Goal: Task Accomplishment & Management: Manage account settings

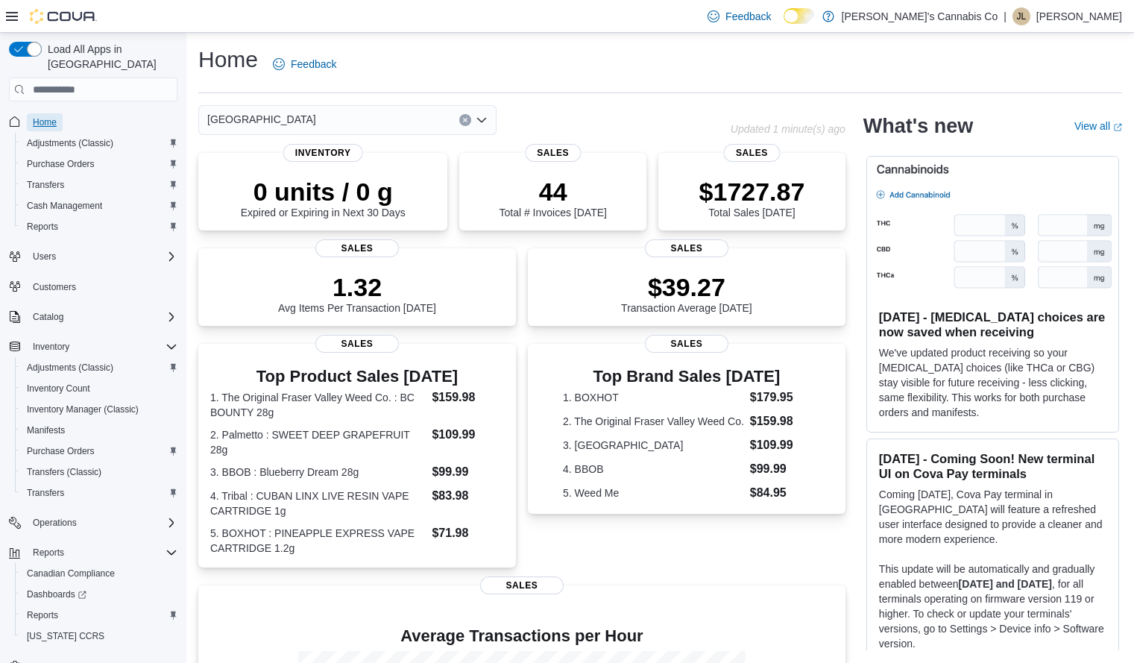
drag, startPoint x: 0, startPoint y: 0, endPoint x: 55, endPoint y: 111, distance: 124.0
click at [55, 116] on span "Home" at bounding box center [45, 122] width 24 height 12
click at [37, 116] on span "Home" at bounding box center [45, 122] width 24 height 12
click at [69, 158] on span "Purchase Orders" at bounding box center [61, 164] width 68 height 12
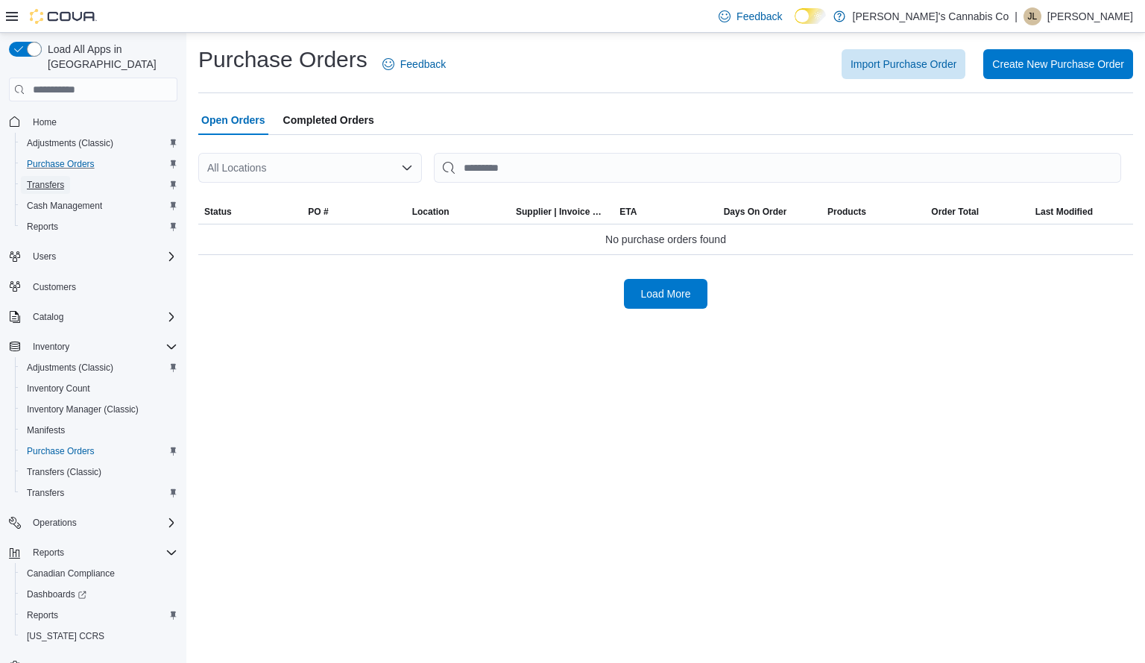
click at [56, 179] on span "Transfers" at bounding box center [45, 185] width 37 height 12
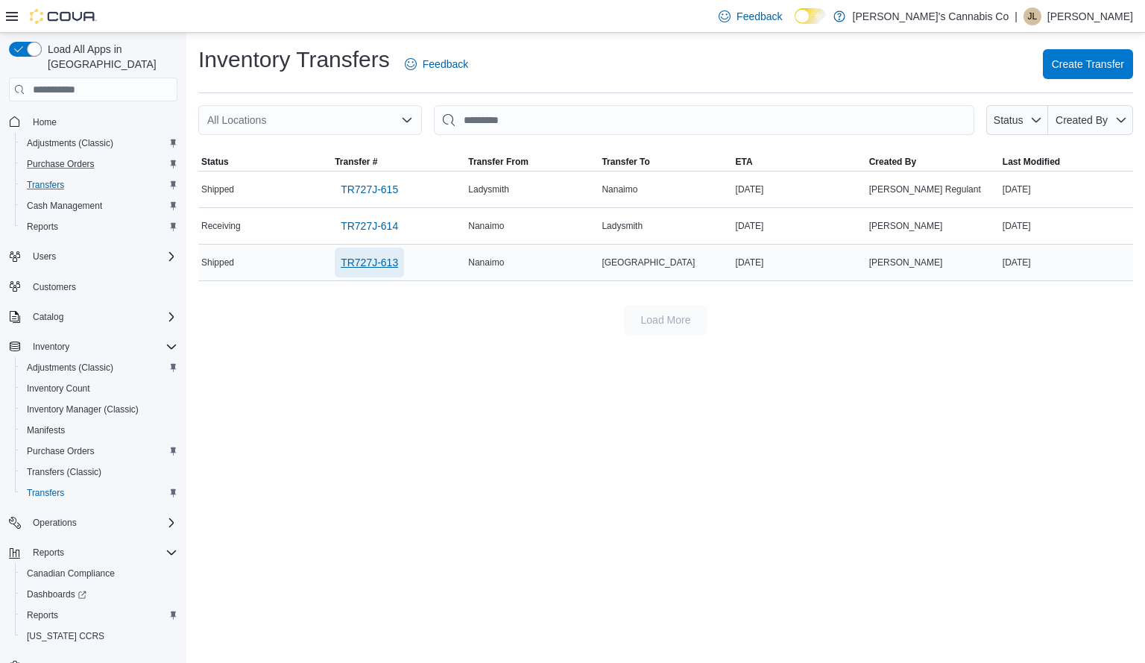
click at [355, 265] on span "TR727J-613" at bounding box center [369, 262] width 57 height 15
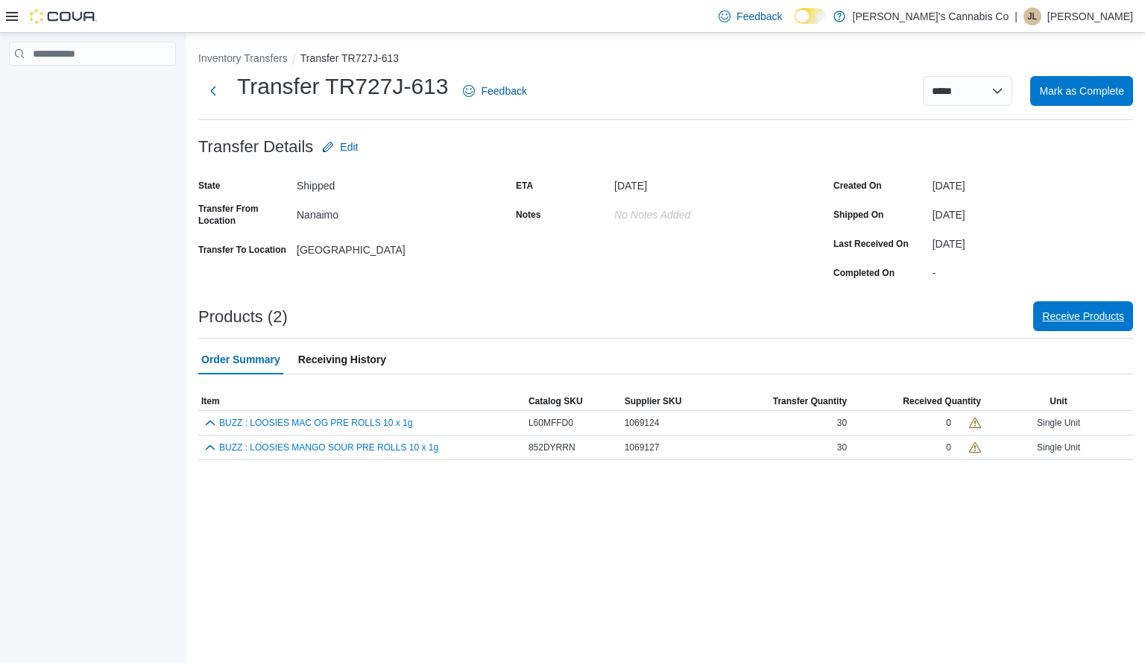
click at [1053, 323] on span "Receive Products" at bounding box center [1083, 316] width 82 height 15
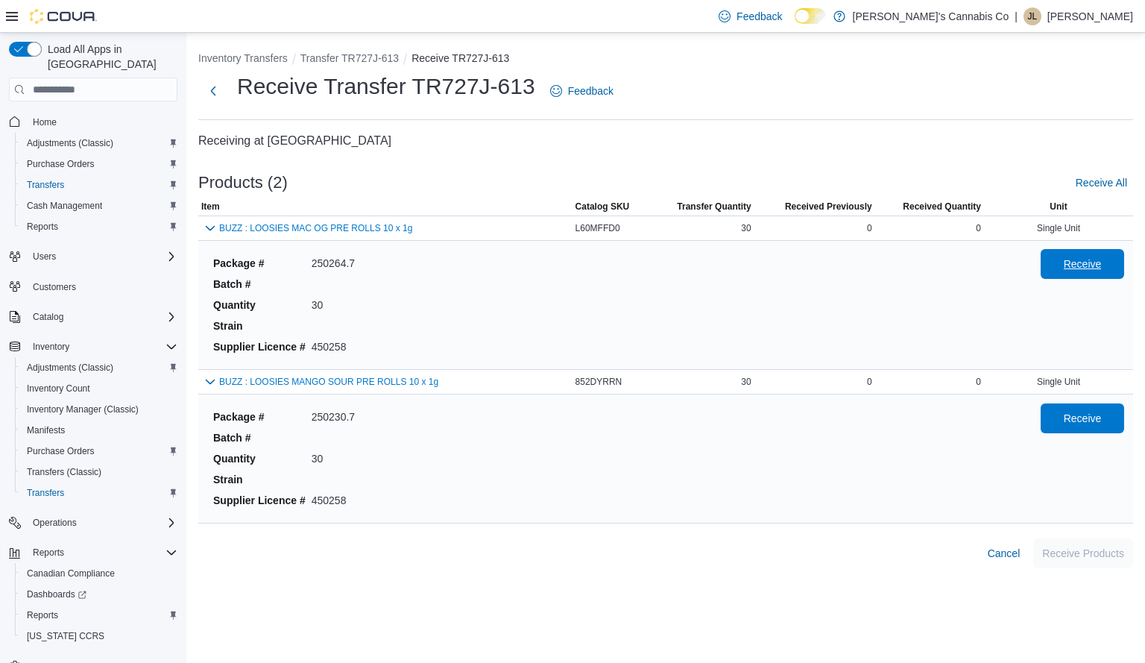
click at [1086, 257] on span "Receive" at bounding box center [1082, 264] width 66 height 30
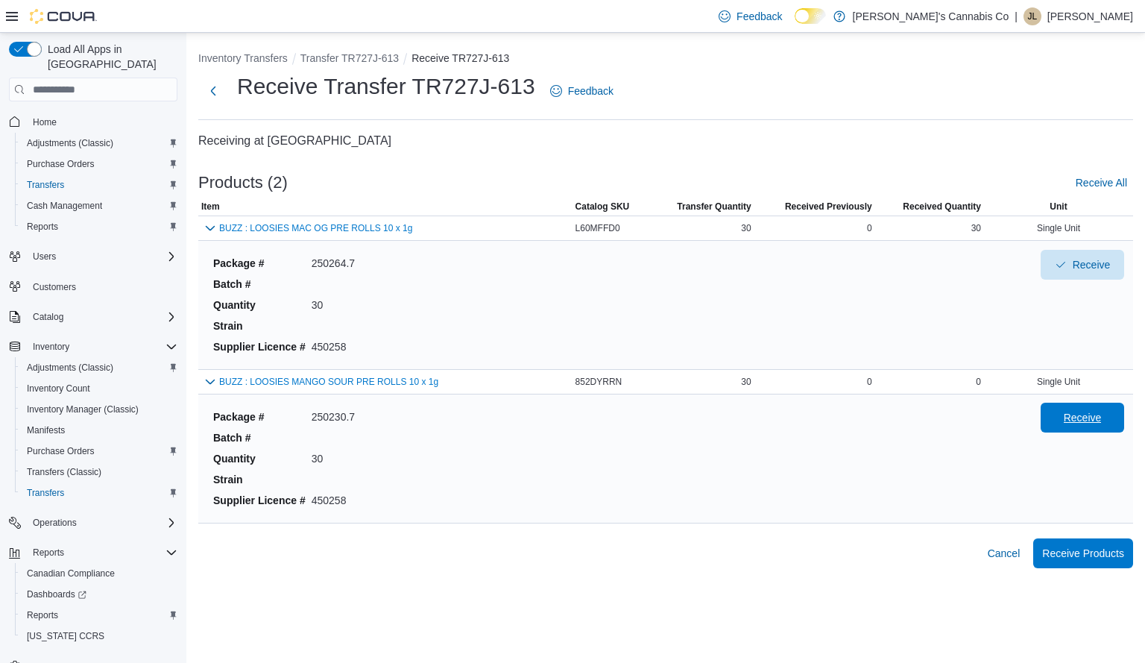
click at [1084, 411] on span "Receive" at bounding box center [1082, 417] width 66 height 30
click at [1069, 560] on span "Receive Products" at bounding box center [1083, 552] width 82 height 30
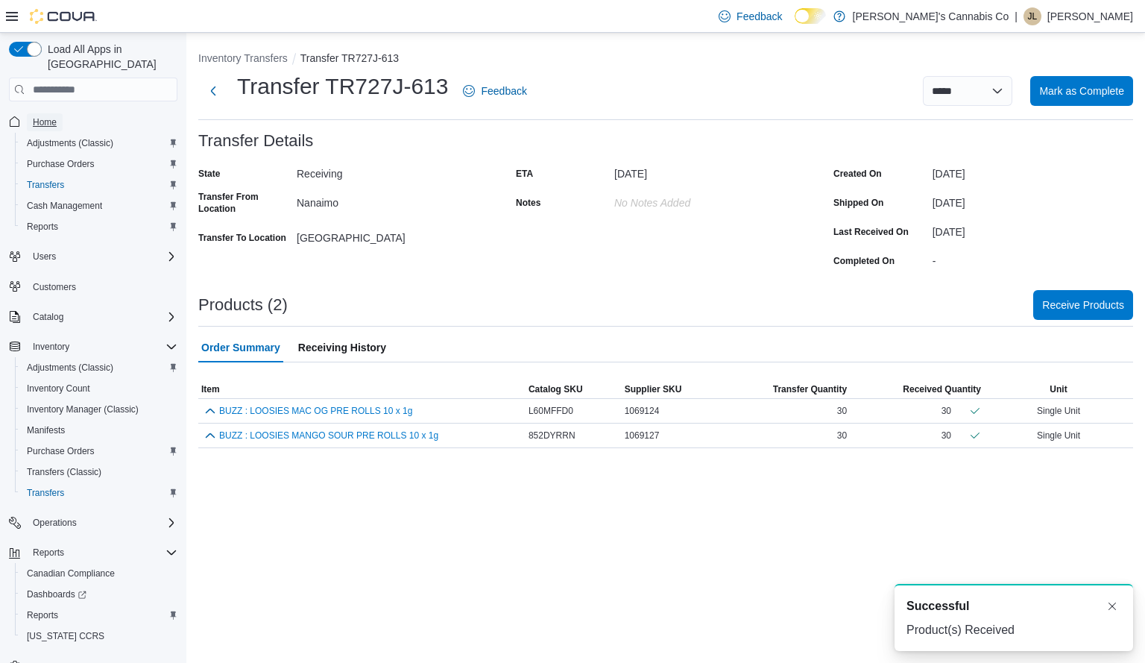
click at [41, 116] on span "Home" at bounding box center [45, 122] width 24 height 12
